Goal: Communication & Community: Answer question/provide support

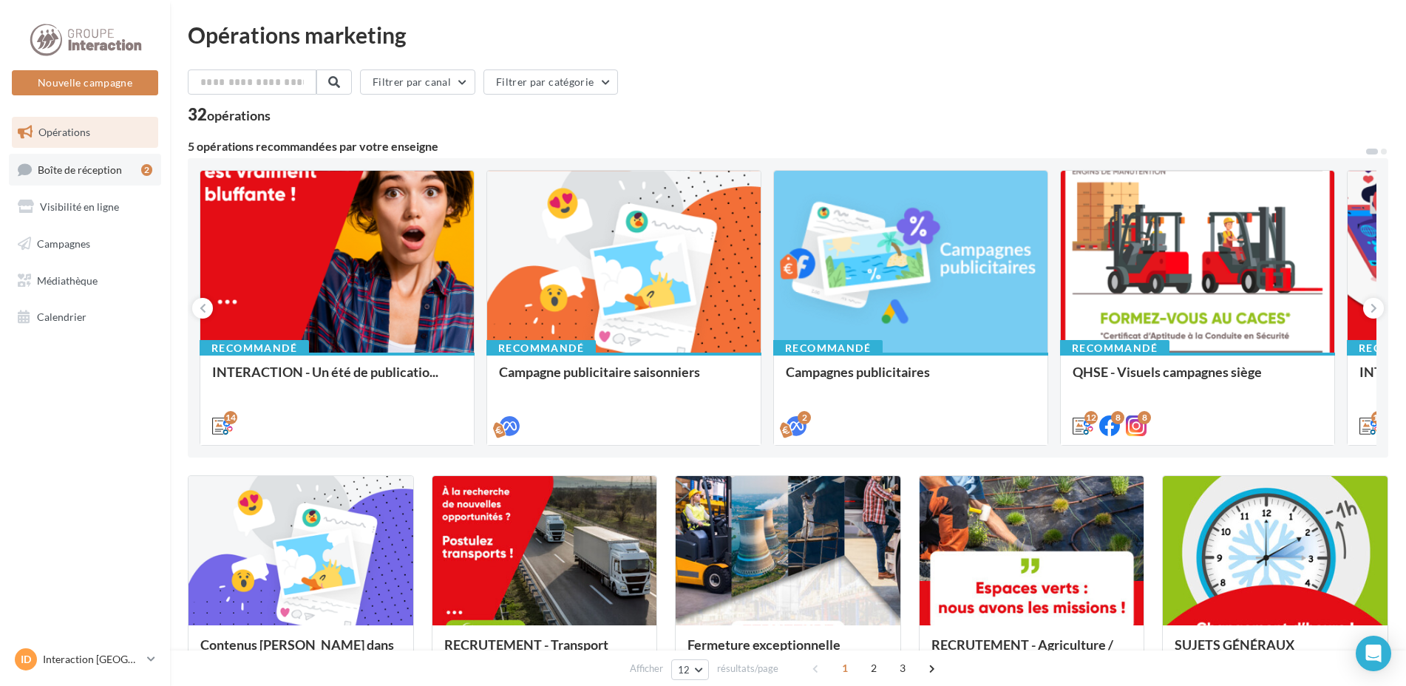
click at [81, 171] on span "Boîte de réception" at bounding box center [80, 169] width 84 height 13
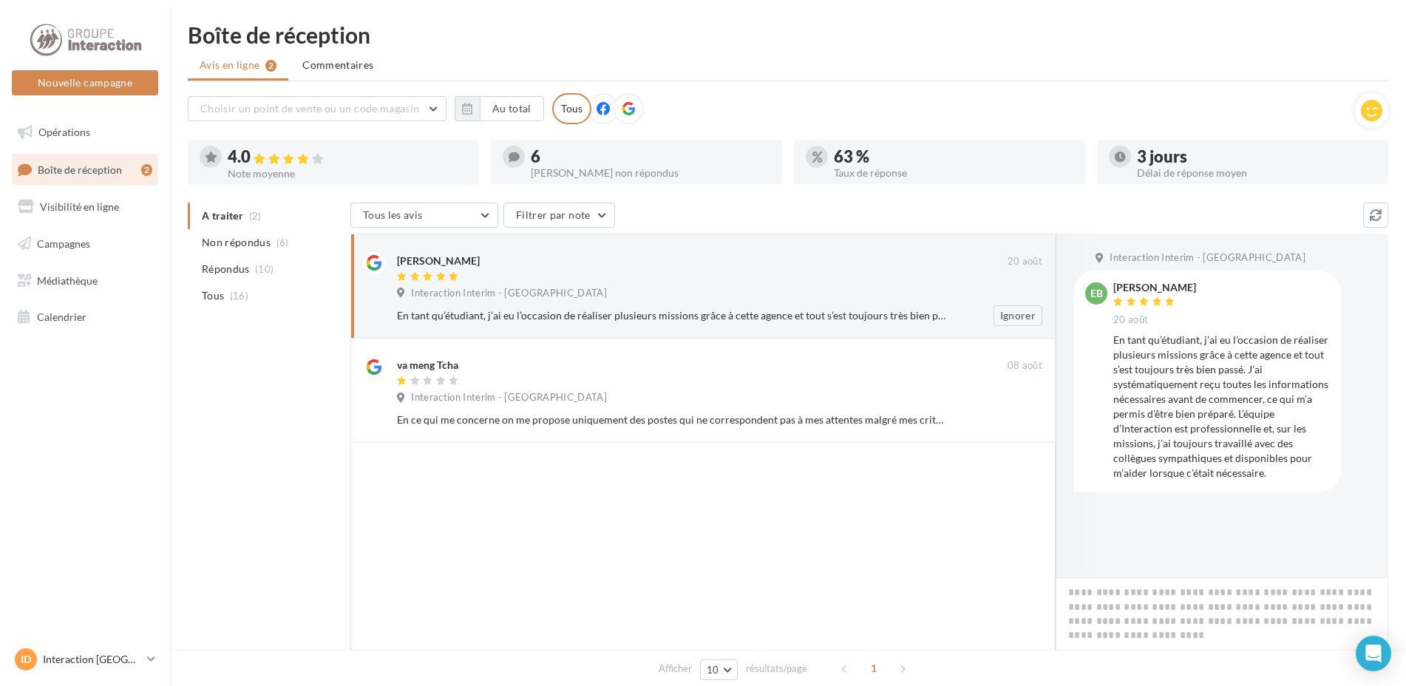
click at [743, 281] on div at bounding box center [702, 277] width 610 height 13
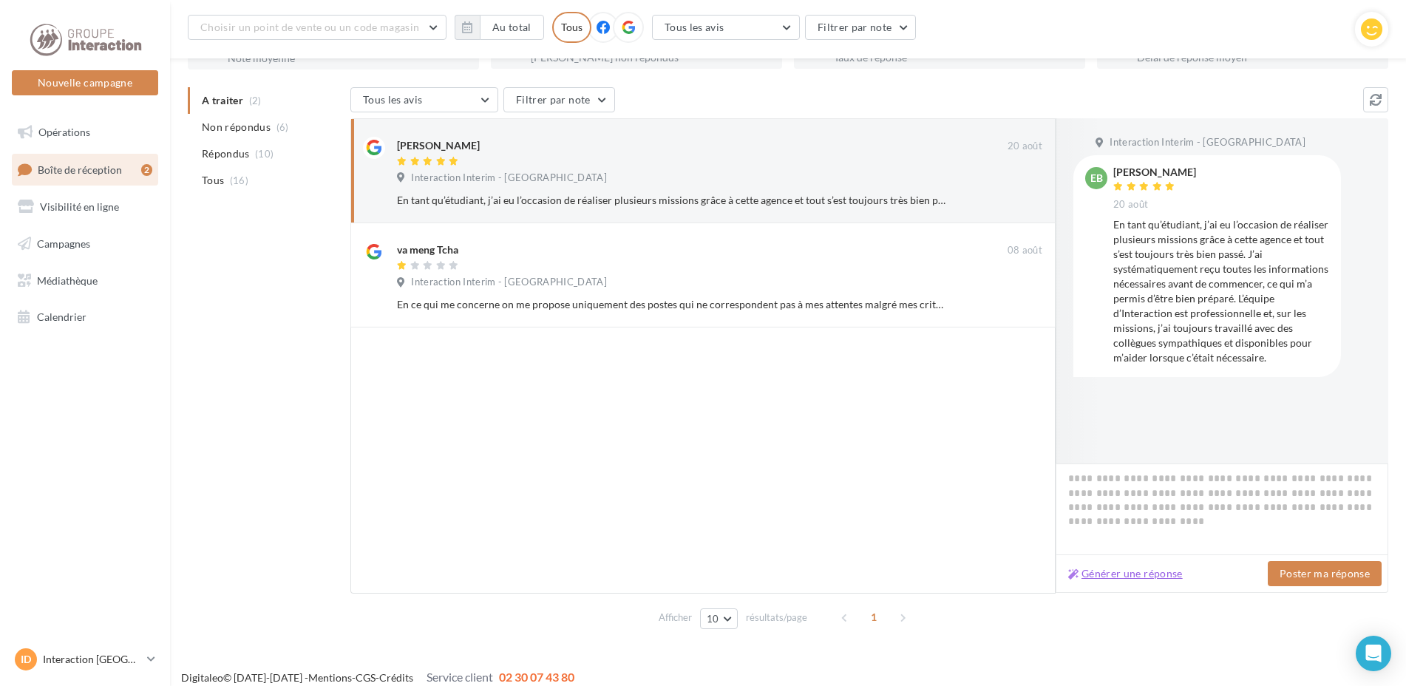
click at [1173, 567] on button "Générer une réponse" at bounding box center [1125, 574] width 126 height 18
type textarea "**********"
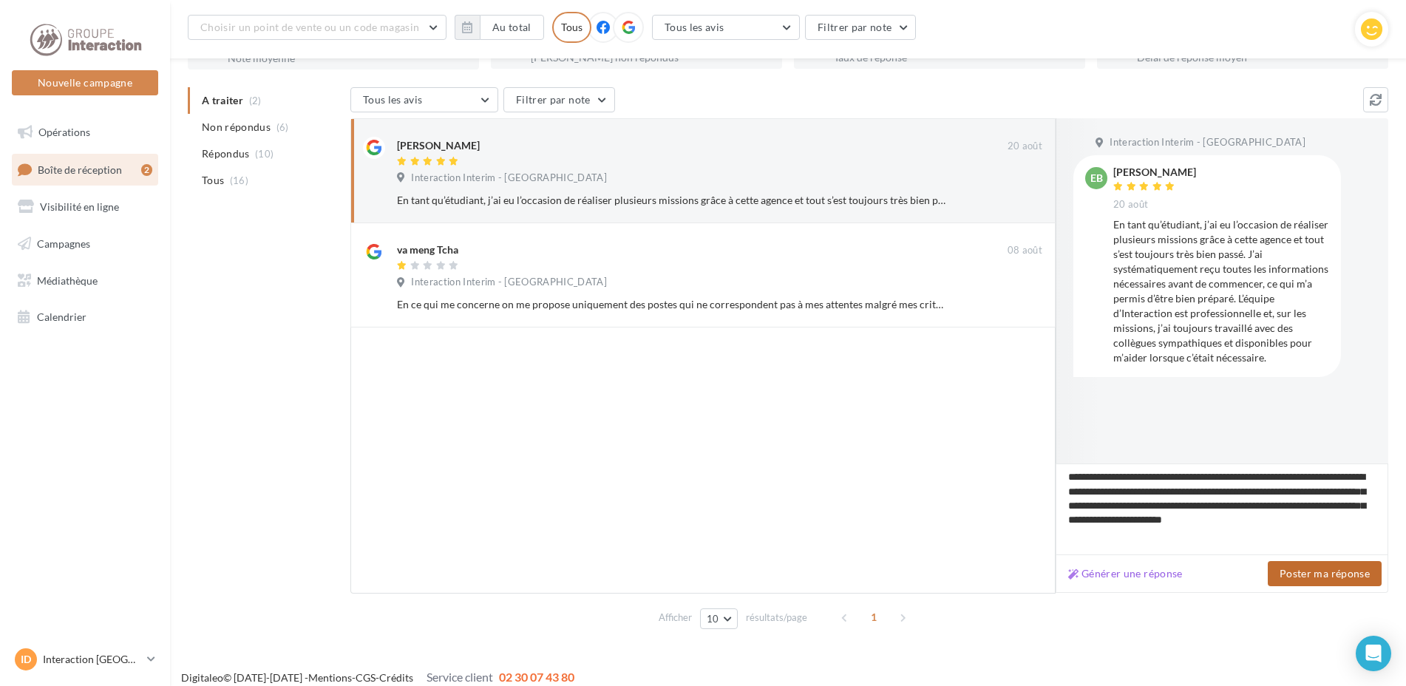
click at [1307, 569] on button "Poster ma réponse" at bounding box center [1324, 573] width 114 height 25
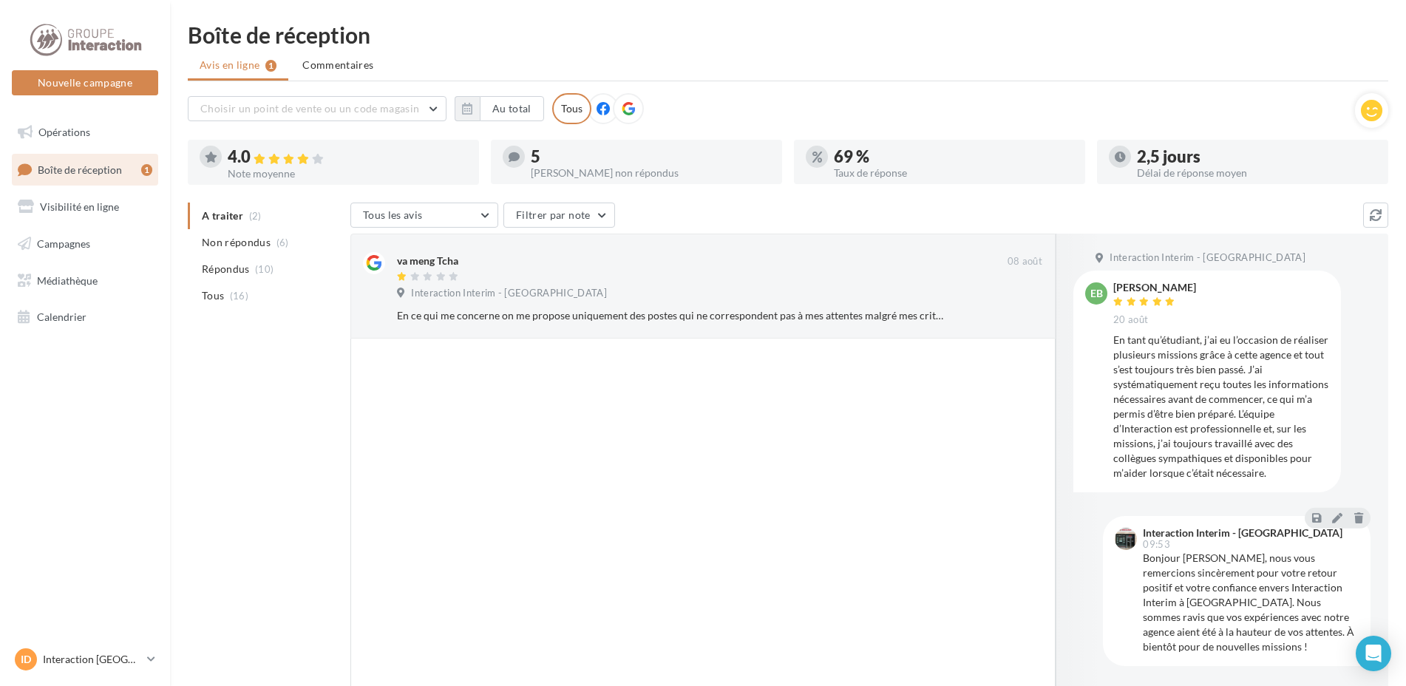
scroll to position [74, 0]
